Goal: Navigation & Orientation: Find specific page/section

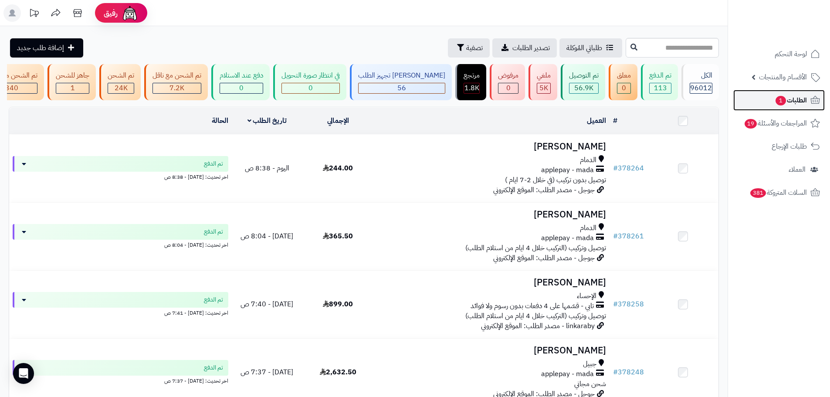
click at [775, 101] on span "1" at bounding box center [780, 101] width 10 height 10
click at [777, 63] on link "لوحة التحكم" at bounding box center [778, 54] width 91 height 21
